Goal: Task Accomplishment & Management: Manage account settings

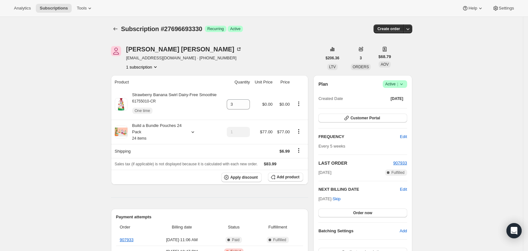
scroll to position [186, 0]
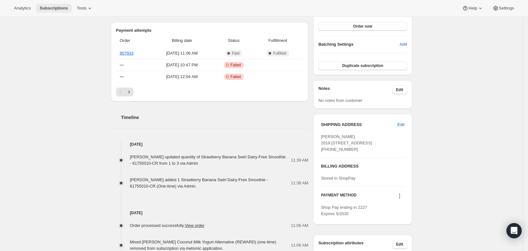
click at [51, 4] on button "Subscriptions" at bounding box center [54, 8] width 36 height 9
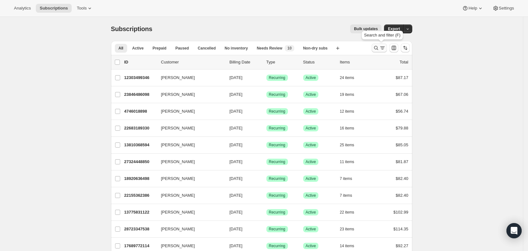
click at [379, 47] on icon "Search and filter results" at bounding box center [376, 48] width 6 height 6
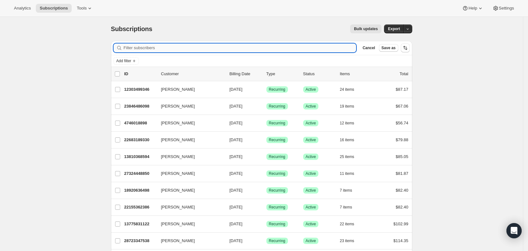
paste input "[EMAIL_ADDRESS][DOMAIN_NAME]"
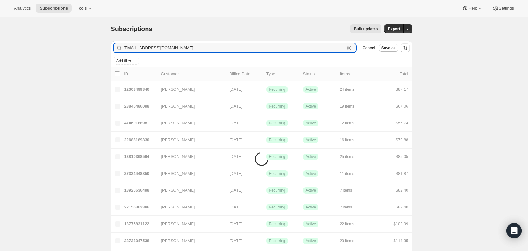
type input "[EMAIL_ADDRESS][DOMAIN_NAME]"
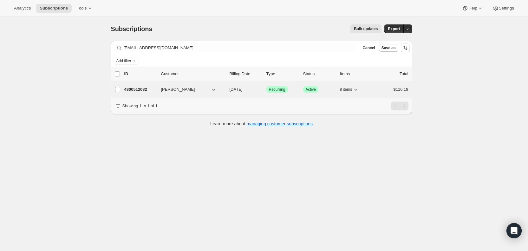
click at [243, 88] on span "[DATE]" at bounding box center [236, 89] width 13 height 5
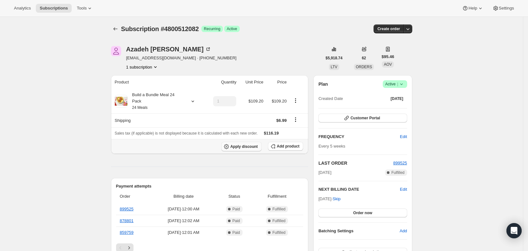
click at [251, 142] on button "Apply discount" at bounding box center [241, 147] width 40 height 10
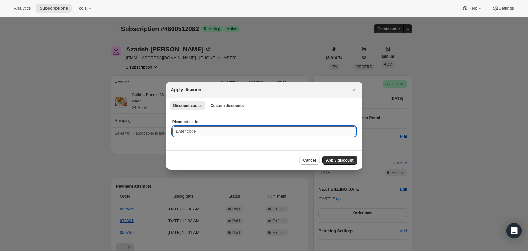
click at [198, 131] on input "Discount code" at bounding box center [264, 131] width 184 height 10
type input "cr_15"
click at [342, 160] on span "Apply discount" at bounding box center [340, 160] width 28 height 5
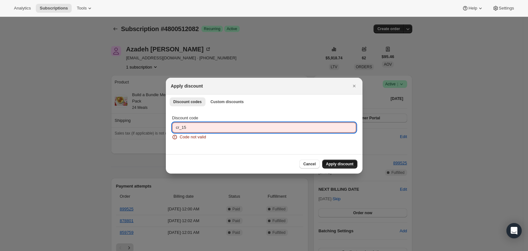
click at [177, 130] on input "cr_15" at bounding box center [264, 127] width 184 height 10
type input "ac_15"
click at [335, 163] on span "Apply discount" at bounding box center [340, 163] width 28 height 5
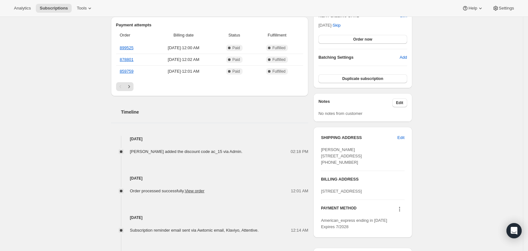
scroll to position [176, 0]
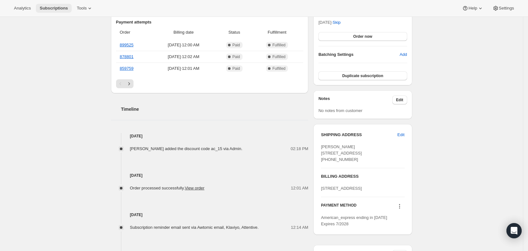
drag, startPoint x: 55, startPoint y: 7, endPoint x: 96, endPoint y: 15, distance: 41.1
click at [56, 7] on span "Subscriptions" at bounding box center [54, 8] width 28 height 5
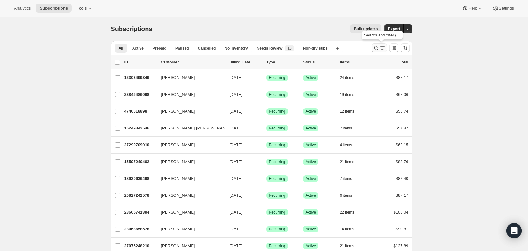
click at [385, 49] on icon "Search and filter results" at bounding box center [382, 48] width 6 height 6
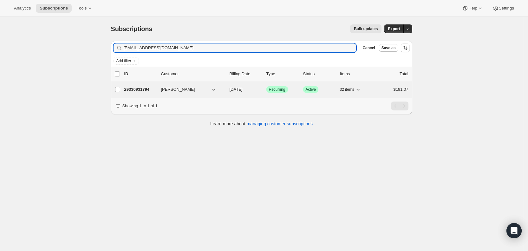
type input "[EMAIL_ADDRESS][DOMAIN_NAME]"
click at [241, 89] on span "[DATE]" at bounding box center [236, 89] width 13 height 5
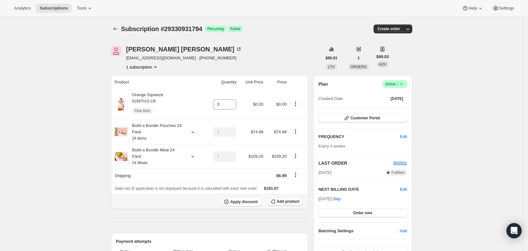
click at [285, 199] on span "Add product" at bounding box center [288, 201] width 23 height 5
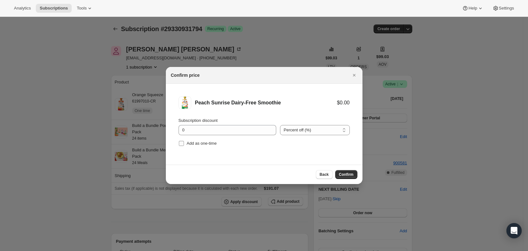
click at [179, 144] on input "Add as one-time" at bounding box center [181, 143] width 5 height 5
checkbox input "true"
click at [349, 176] on span "Confirm" at bounding box center [346, 174] width 15 height 5
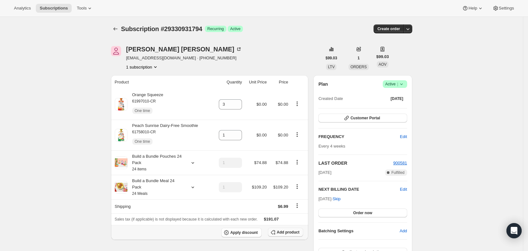
click at [290, 230] on span "Add product" at bounding box center [288, 232] width 23 height 5
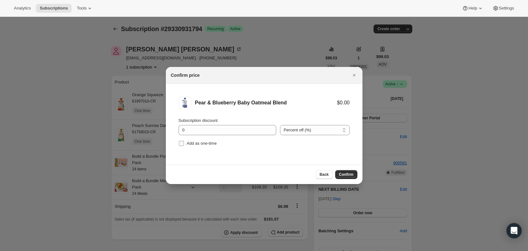
click at [182, 143] on input "Add as one-time" at bounding box center [181, 143] width 5 height 5
checkbox input "true"
click at [347, 175] on span "Confirm" at bounding box center [346, 174] width 15 height 5
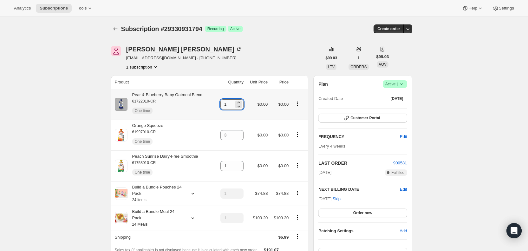
drag, startPoint x: 226, startPoint y: 105, endPoint x: 231, endPoint y: 105, distance: 4.8
click at [231, 105] on input "1" at bounding box center [227, 104] width 14 height 10
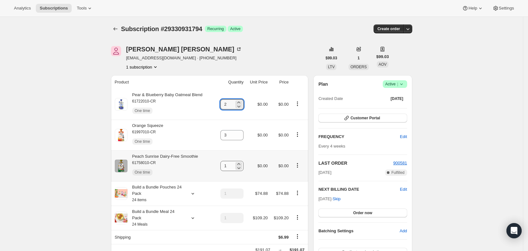
type input "2"
drag, startPoint x: 227, startPoint y: 163, endPoint x: 239, endPoint y: 163, distance: 11.4
click at [239, 163] on div "1" at bounding box center [231, 166] width 23 height 10
type input "2"
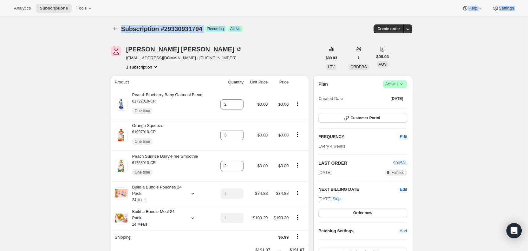
drag, startPoint x: 286, startPoint y: 23, endPoint x: 299, endPoint y: 0, distance: 26.4
